Goal: Transaction & Acquisition: Purchase product/service

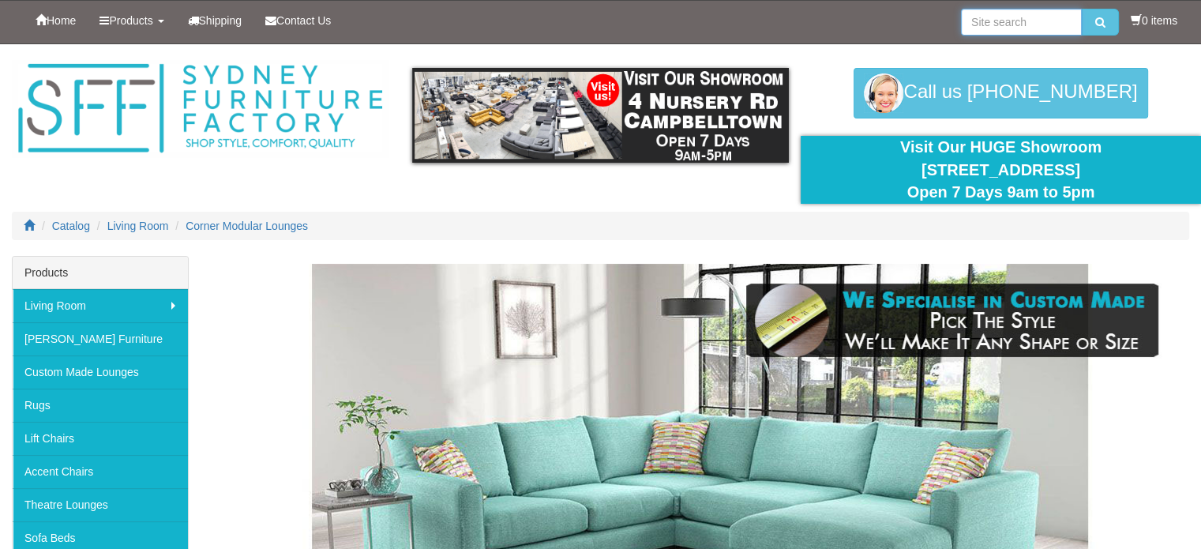
click at [1003, 22] on input "search" at bounding box center [1021, 22] width 121 height 27
type input "[US_STATE]"
click at [1082, 9] on button "submit" at bounding box center [1100, 22] width 37 height 27
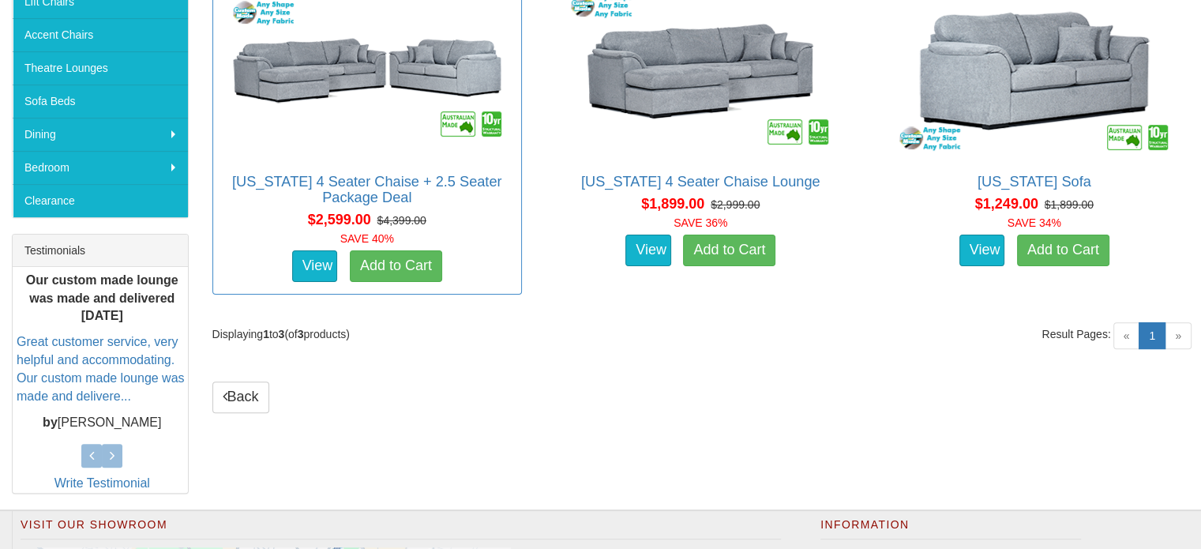
scroll to position [316, 0]
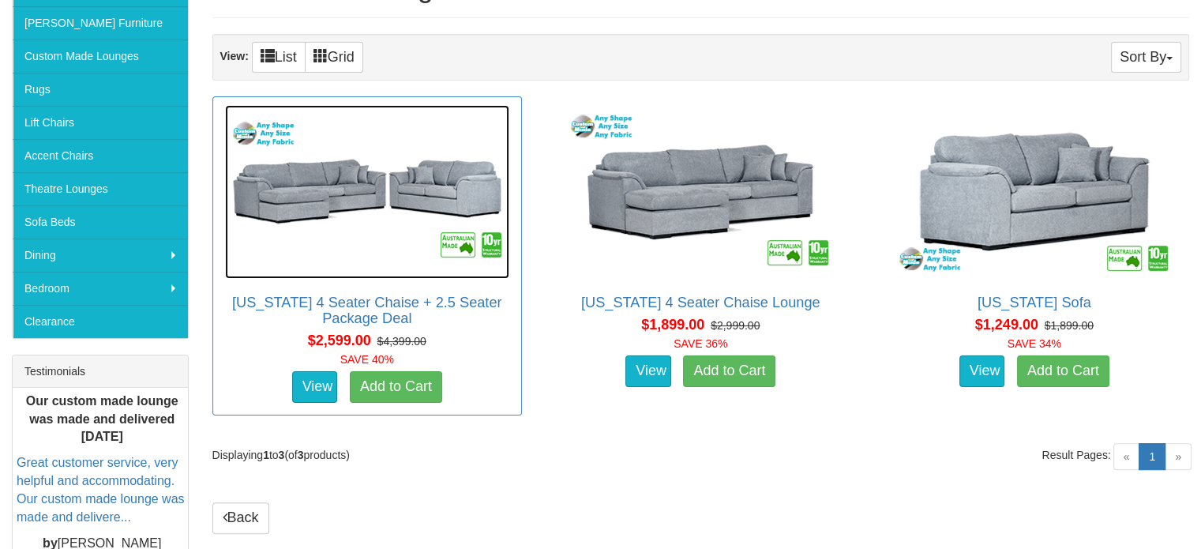
click at [336, 196] on img at bounding box center [367, 192] width 284 height 174
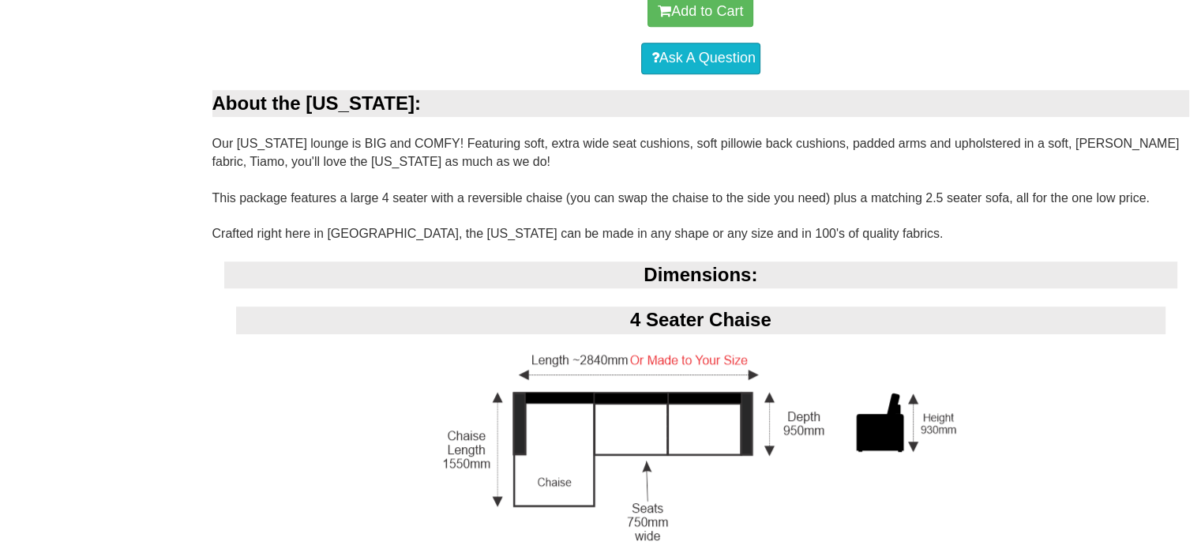
scroll to position [947, 0]
